Goal: Task Accomplishment & Management: Manage account settings

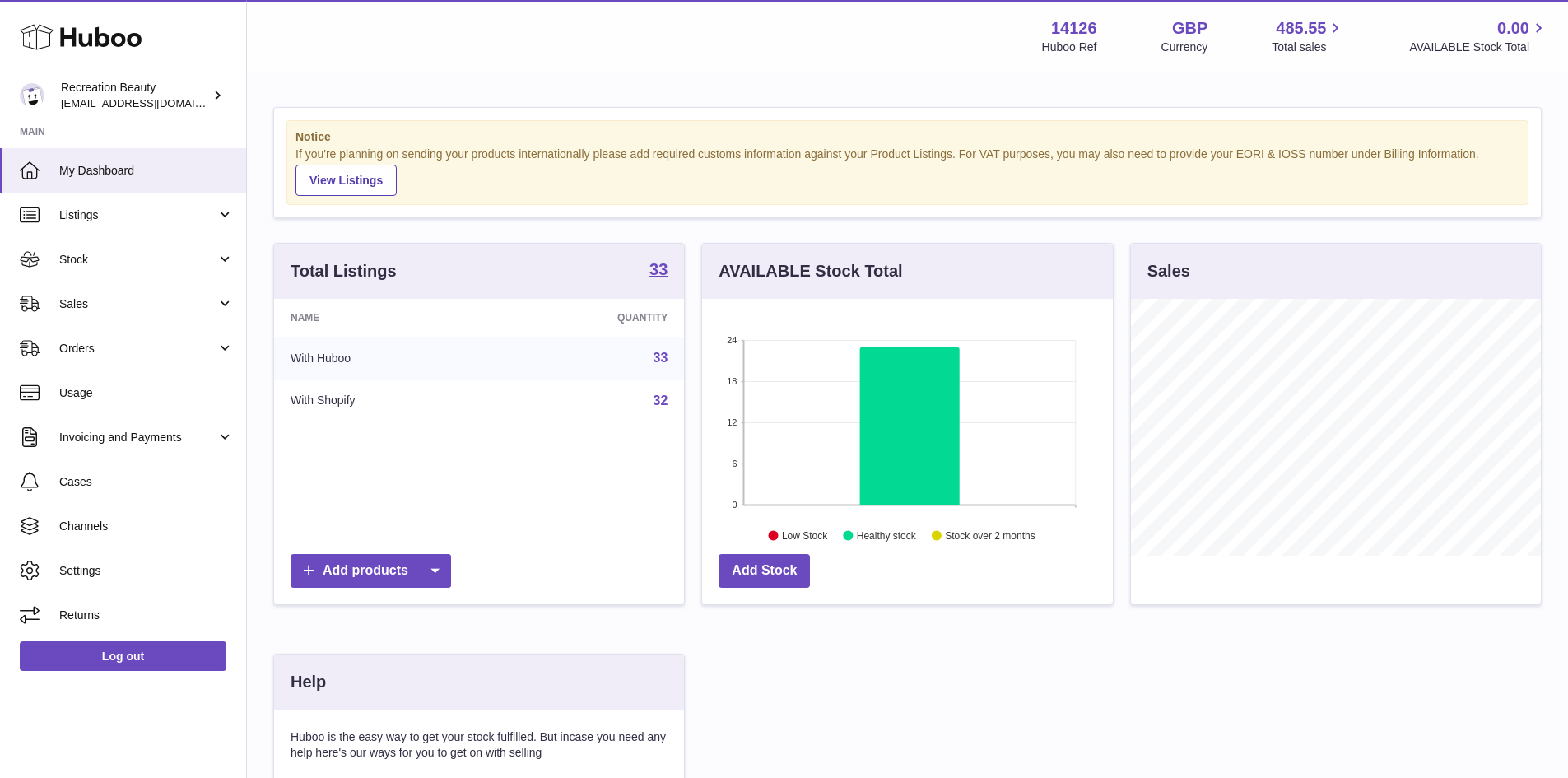
scroll to position [257, 411]
click at [157, 220] on span "Listings" at bounding box center [138, 215] width 157 height 15
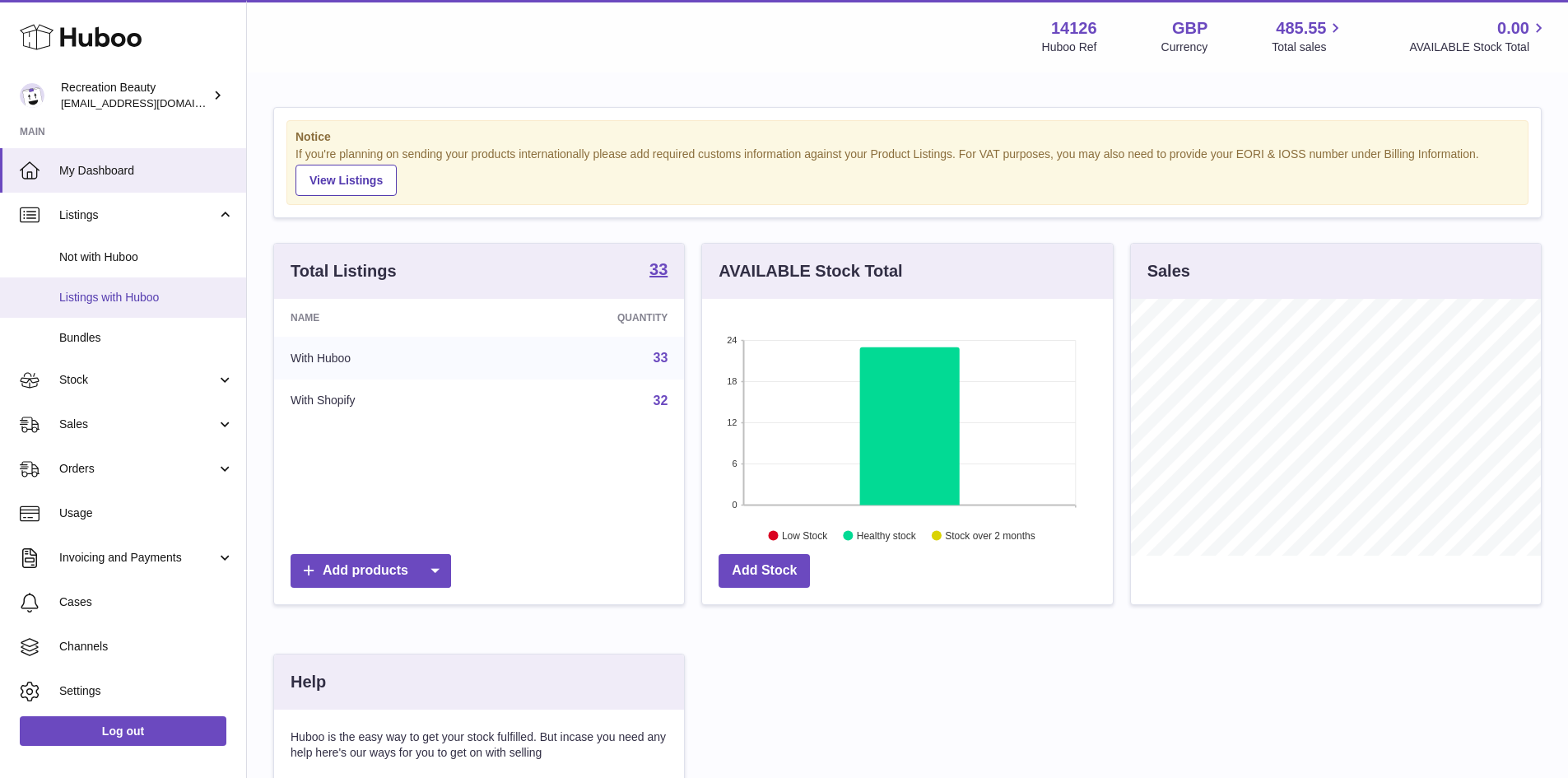
click at [169, 294] on span "Listings with Huboo" at bounding box center [146, 298] width 175 height 15
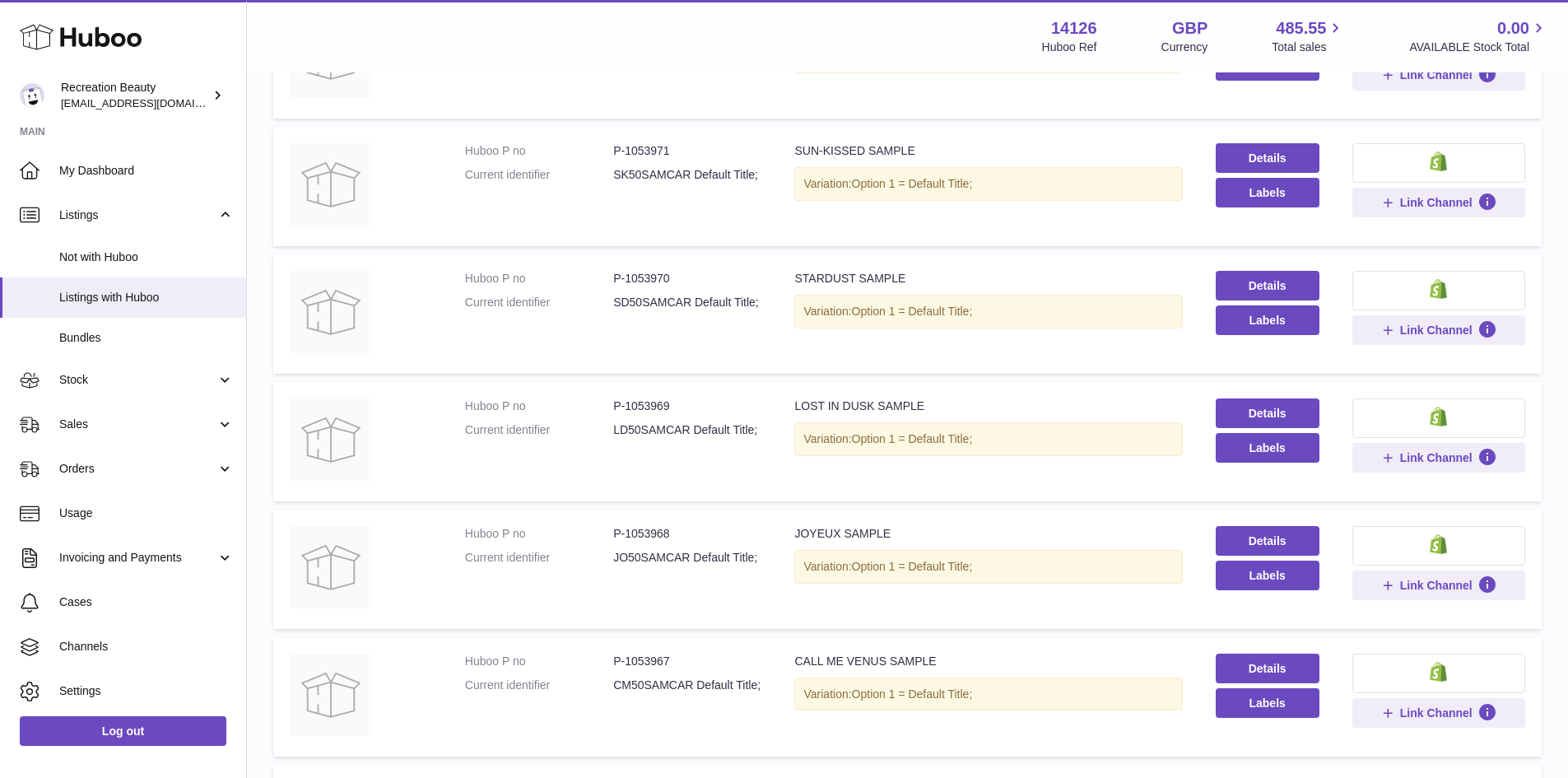
scroll to position [423, 0]
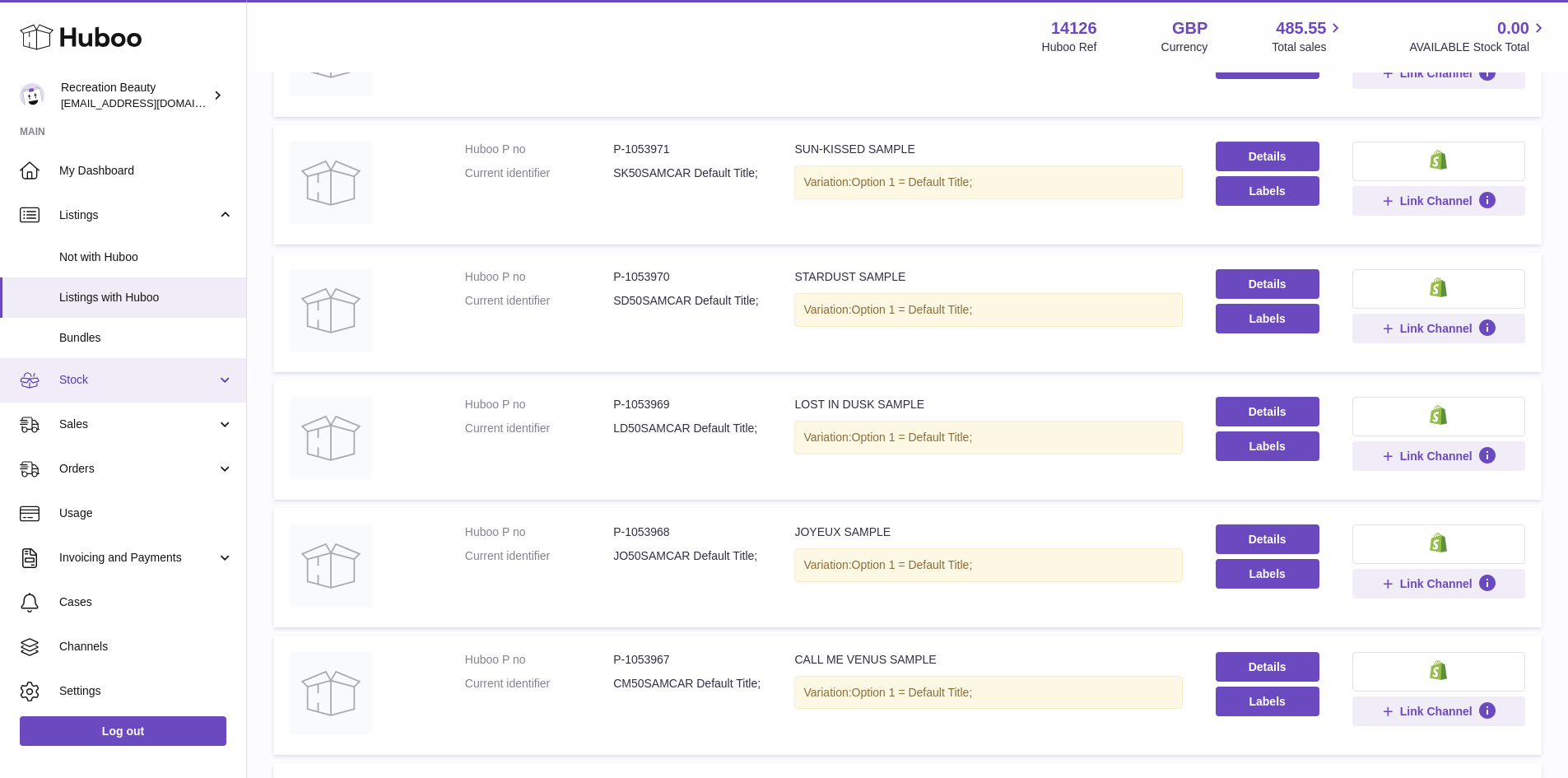
click at [103, 391] on link "Stock" at bounding box center [123, 381] width 246 height 45
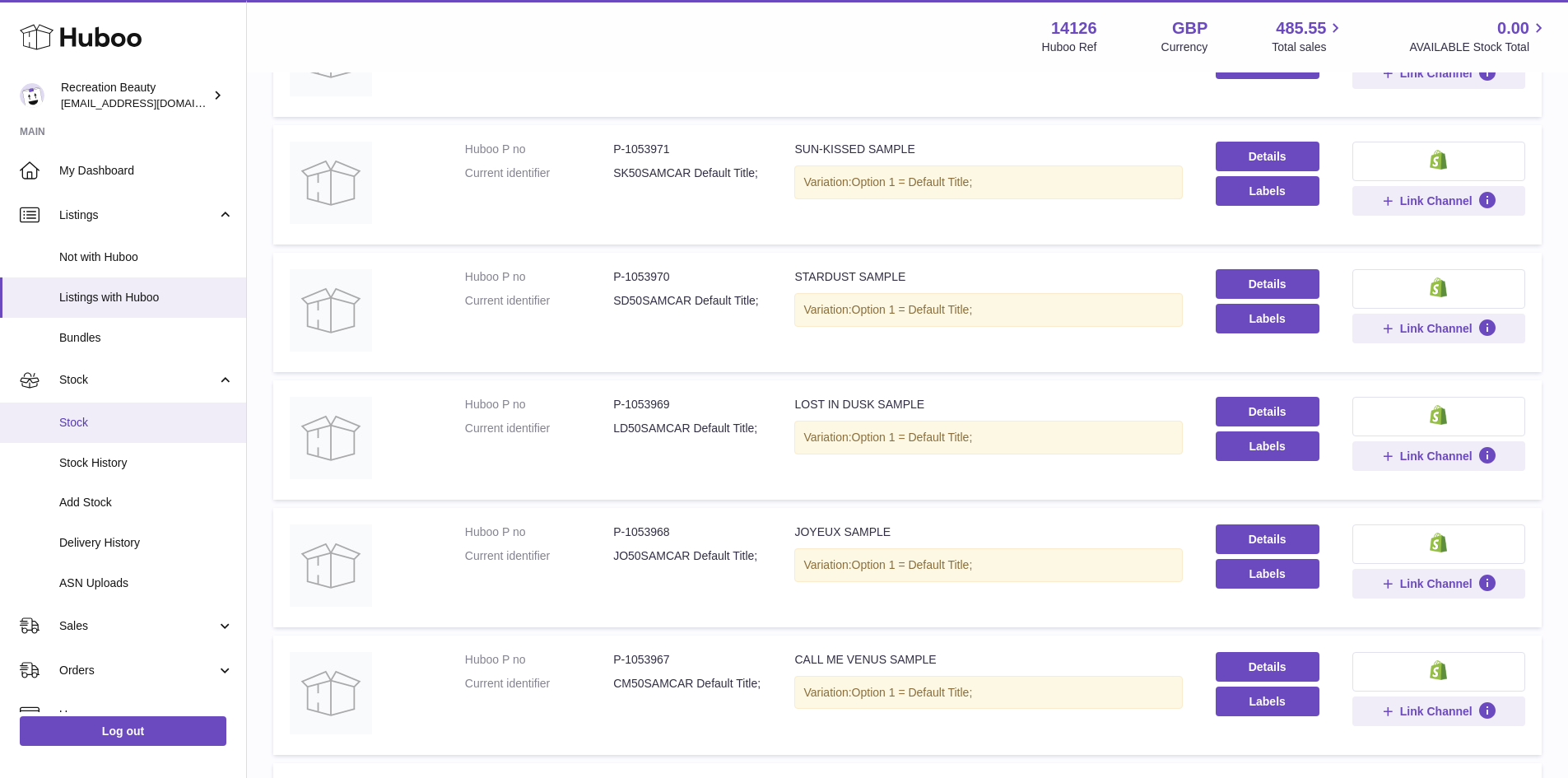
click at [102, 418] on span "Stock" at bounding box center [146, 423] width 175 height 15
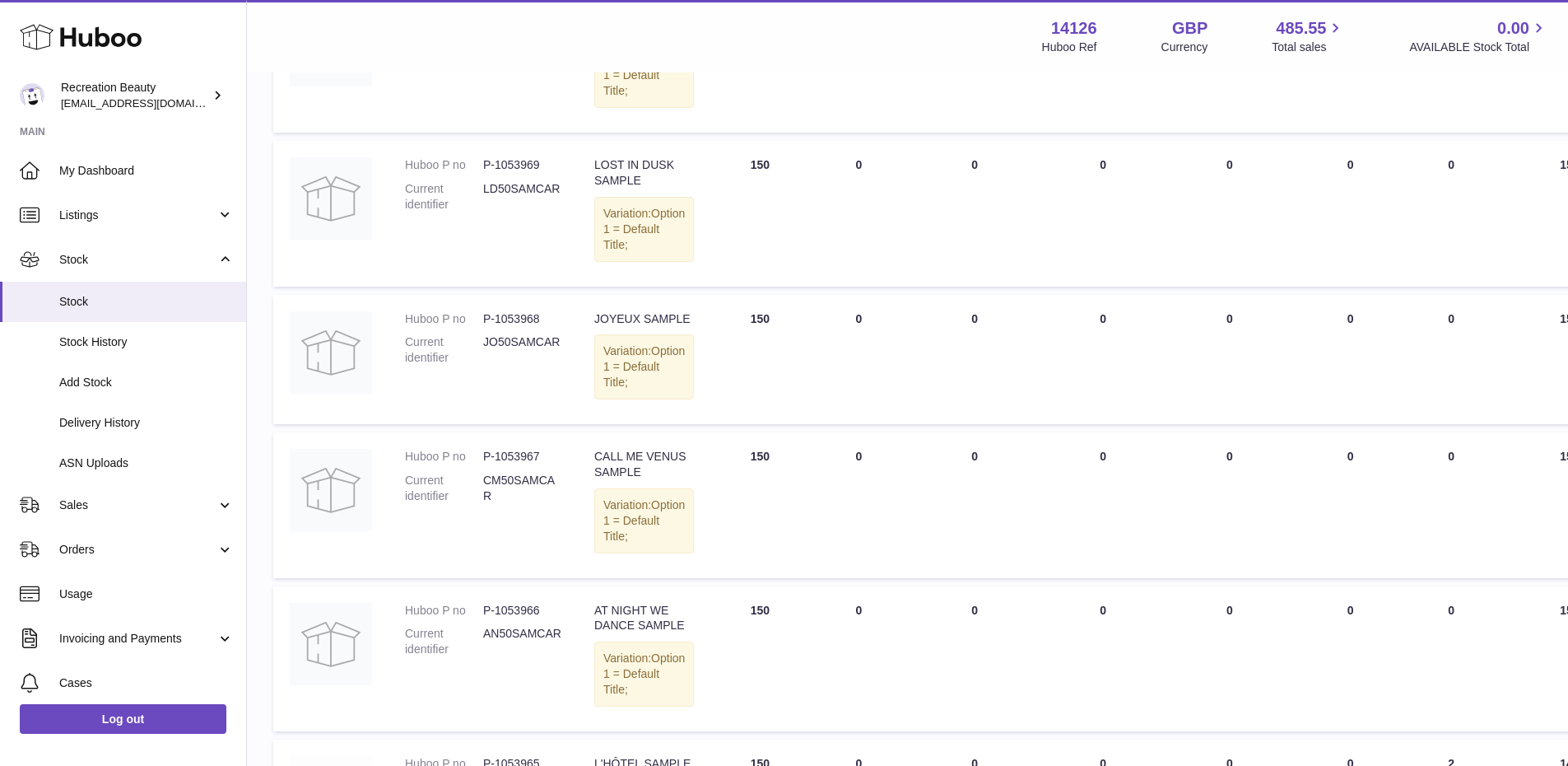
scroll to position [787, 0]
click at [150, 214] on span "Listings" at bounding box center [138, 215] width 157 height 15
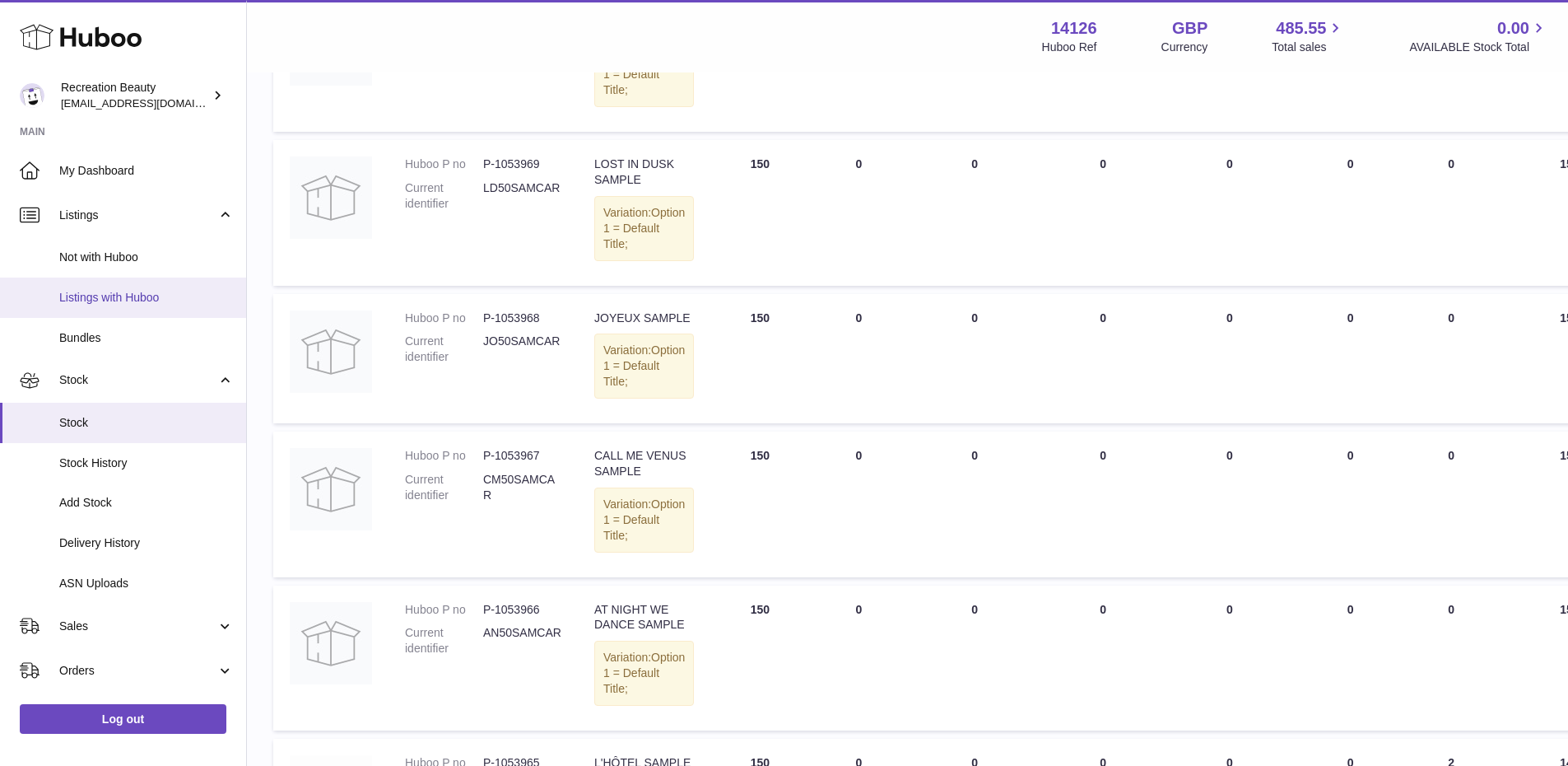
click at [152, 295] on span "Listings with Huboo" at bounding box center [146, 298] width 175 height 15
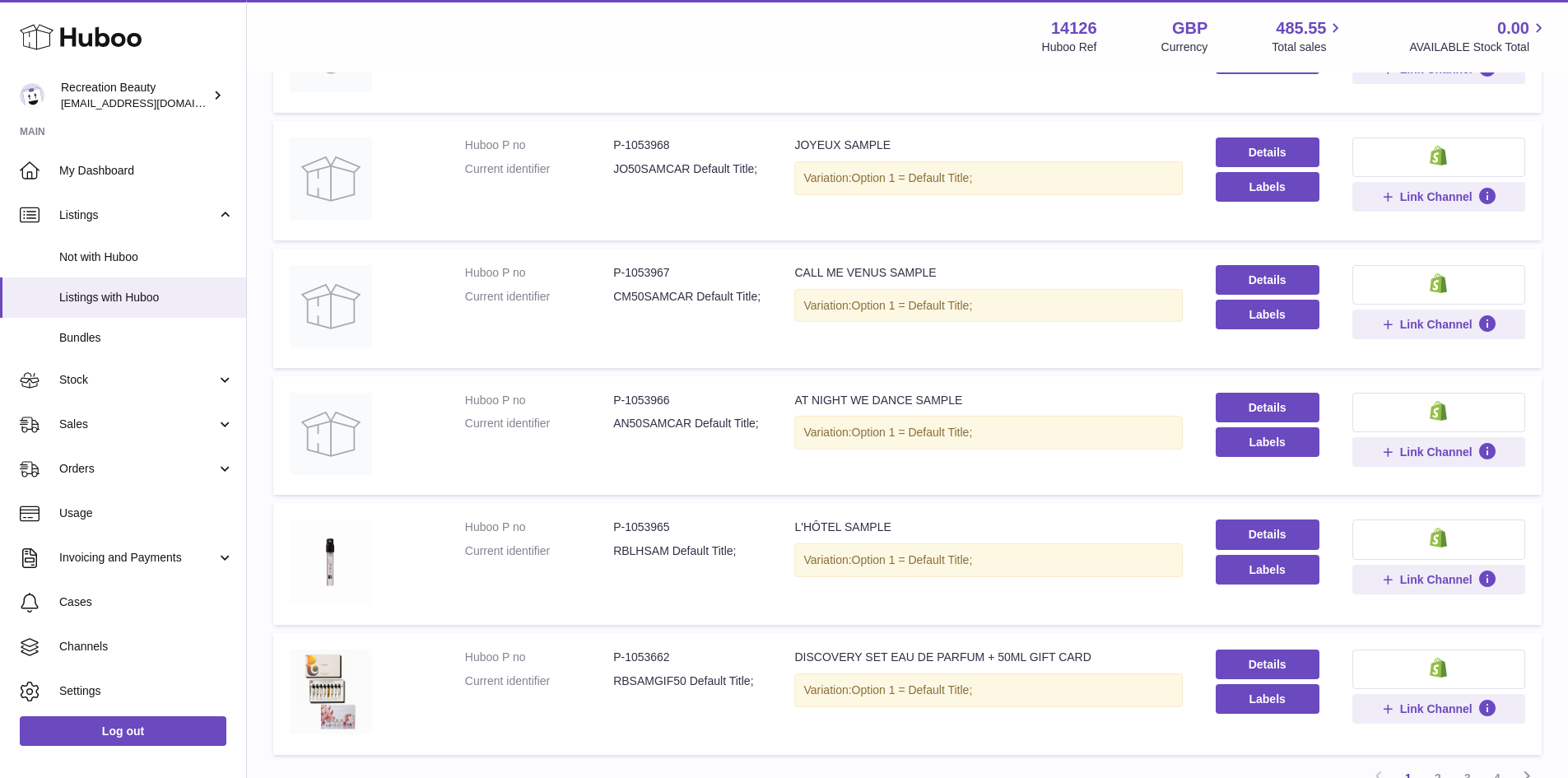
scroll to position [811, 0]
click at [1260, 532] on link "Details" at bounding box center [1267, 533] width 104 height 30
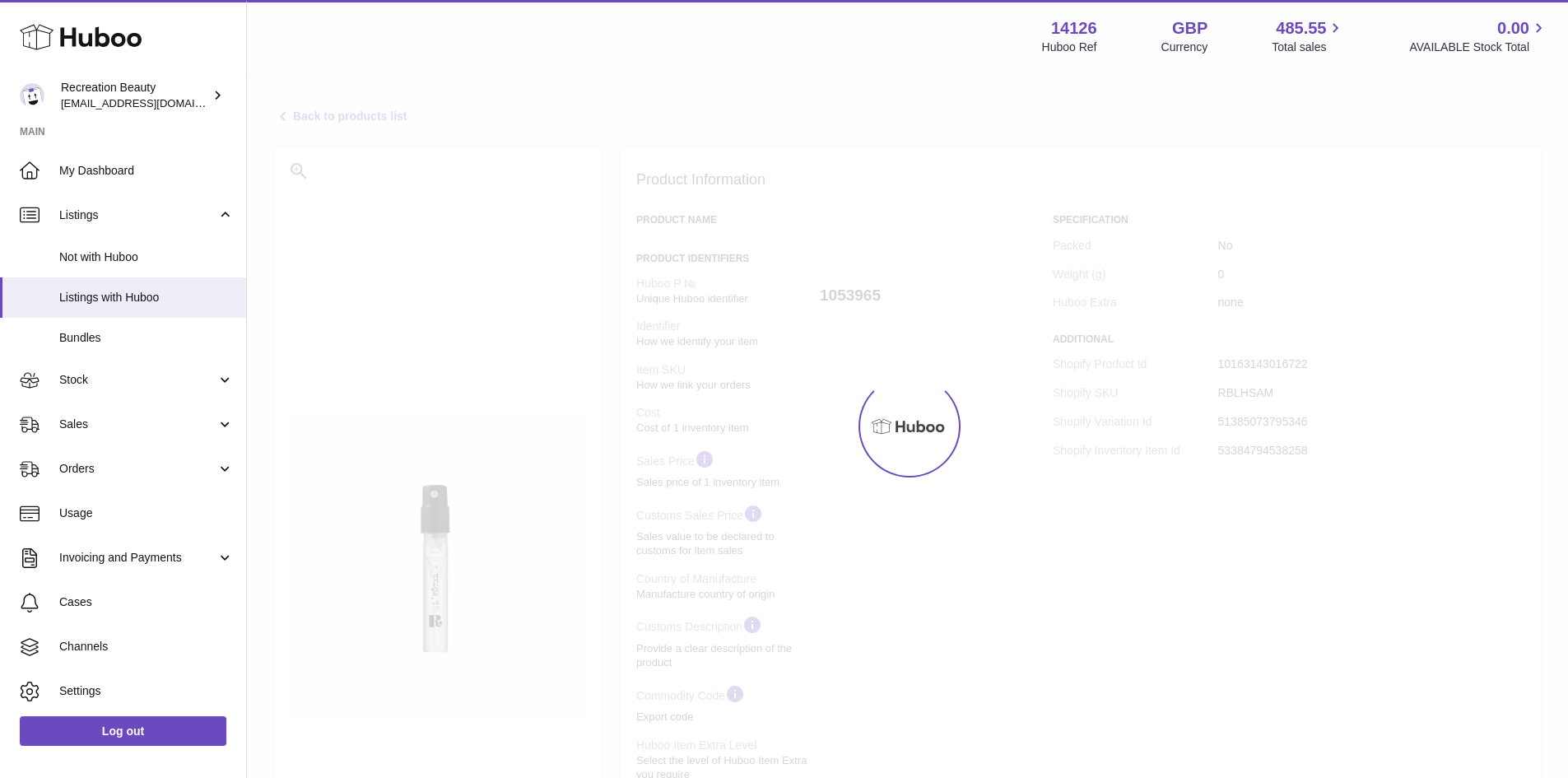
select select "**"
select select "****"
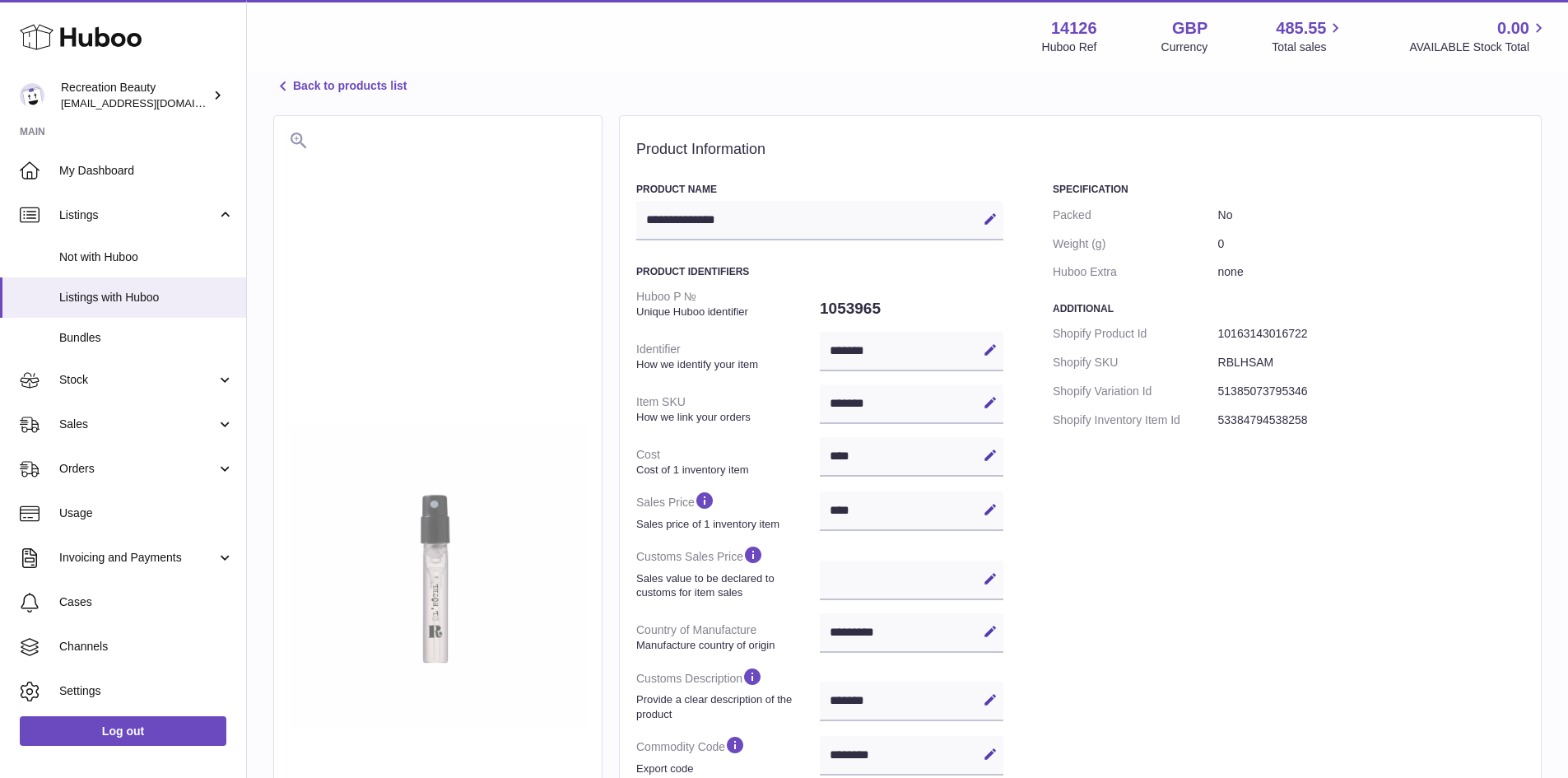
scroll to position [29, 0]
